Goal: Task Accomplishment & Management: Manage account settings

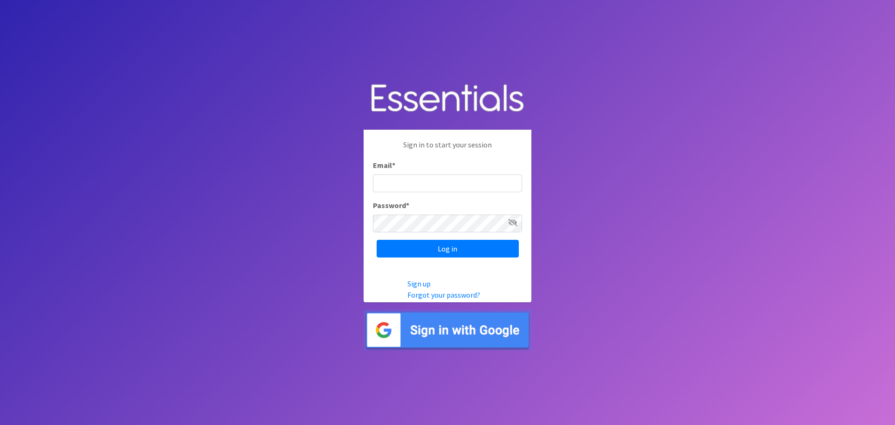
click at [460, 179] on input "Email *" at bounding box center [447, 183] width 149 height 18
type input "[EMAIL_ADDRESS][DOMAIN_NAME]"
click at [377, 240] on input "Log in" at bounding box center [448, 249] width 142 height 18
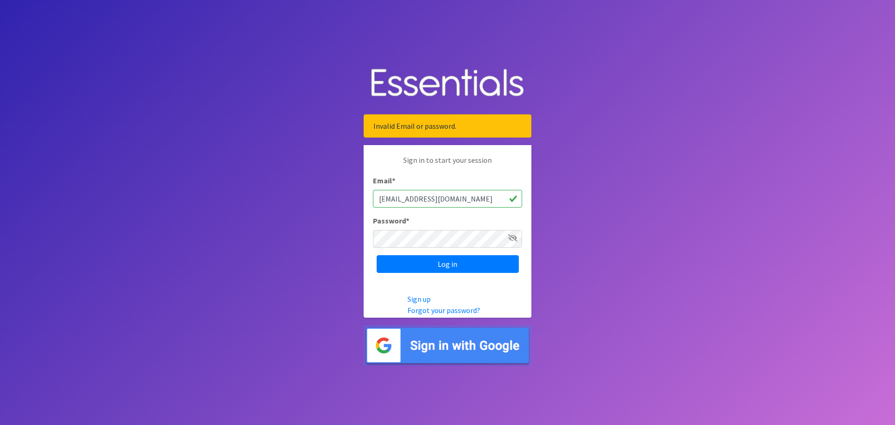
click at [515, 237] on icon at bounding box center [512, 237] width 9 height 7
click at [460, 268] on input "Log in" at bounding box center [448, 264] width 142 height 18
click at [377, 255] on input "Log in" at bounding box center [448, 264] width 142 height 18
click at [436, 310] on link "Forgot your password?" at bounding box center [443, 309] width 73 height 9
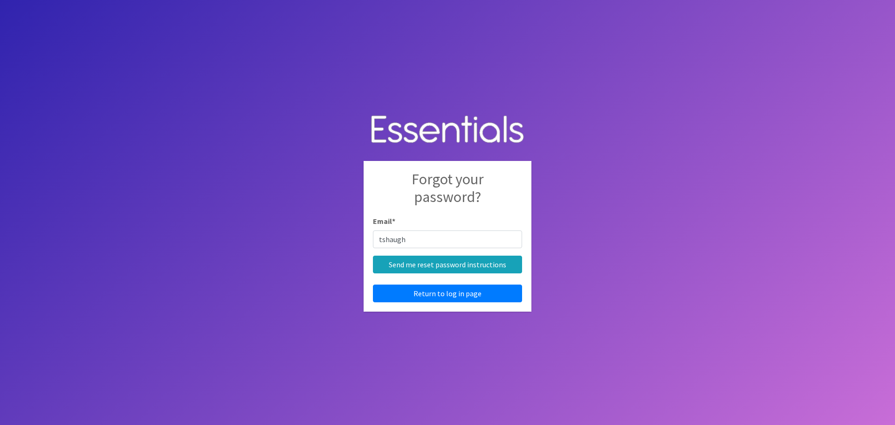
type input "[EMAIL_ADDRESS][DOMAIN_NAME]"
click at [430, 265] on input "Send me reset password instructions" at bounding box center [447, 264] width 149 height 18
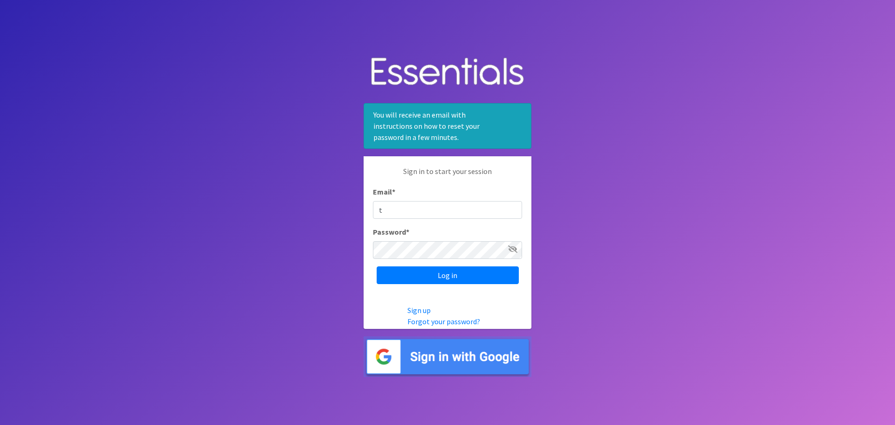
type input "[EMAIL_ADDRESS][DOMAIN_NAME]"
